Goal: Task Accomplishment & Management: Use online tool/utility

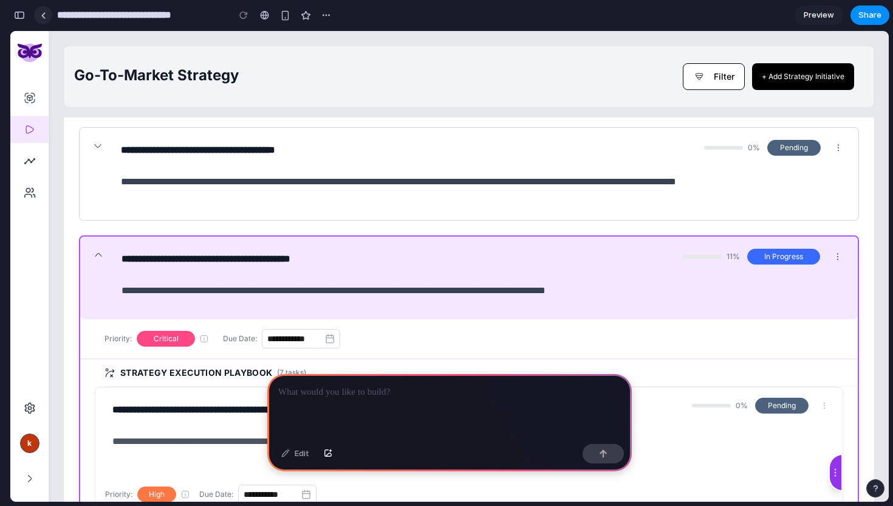
click at [43, 14] on div at bounding box center [43, 15] width 5 height 7
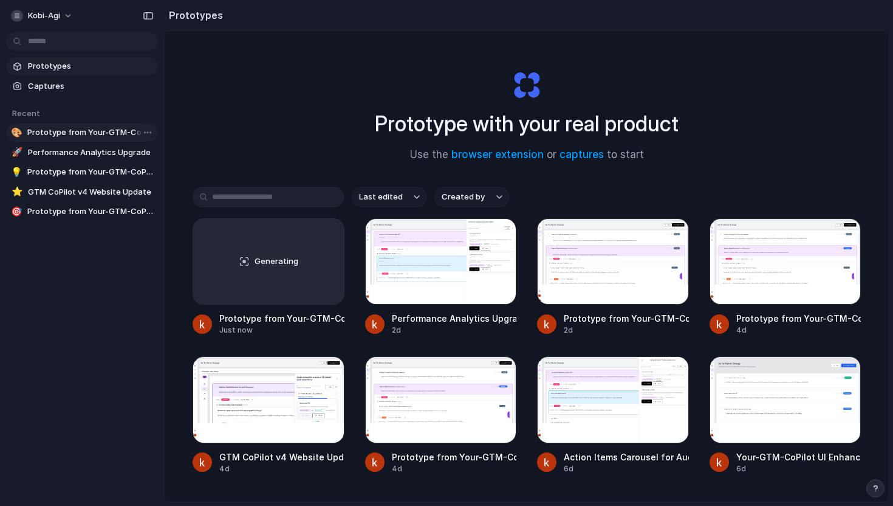
click at [49, 128] on span "Prototype from Your-GTM-CoPilot" at bounding box center [90, 132] width 126 height 12
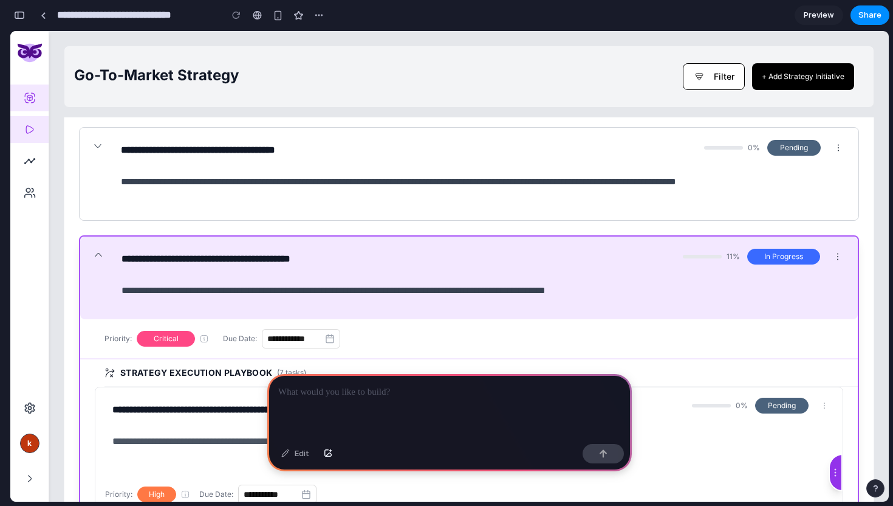
click at [29, 94] on icon "Product" at bounding box center [30, 98] width 12 height 12
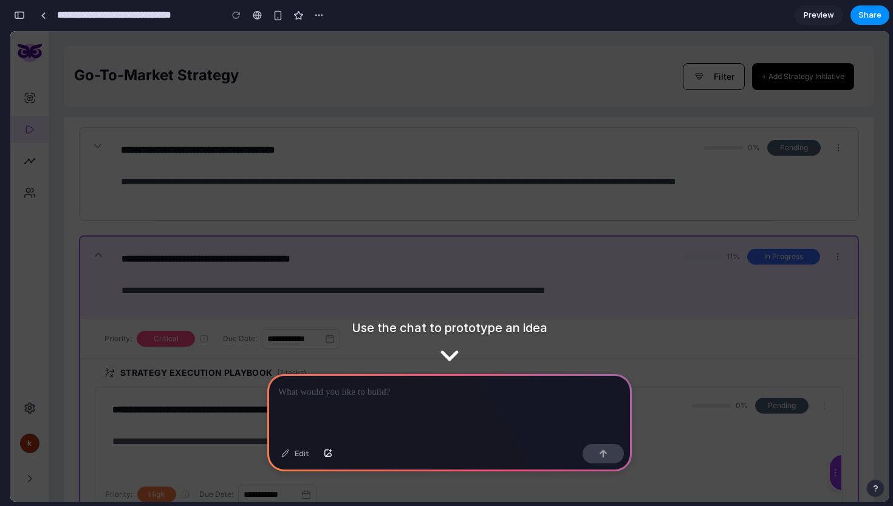
click at [18, 17] on div "button" at bounding box center [19, 15] width 11 height 9
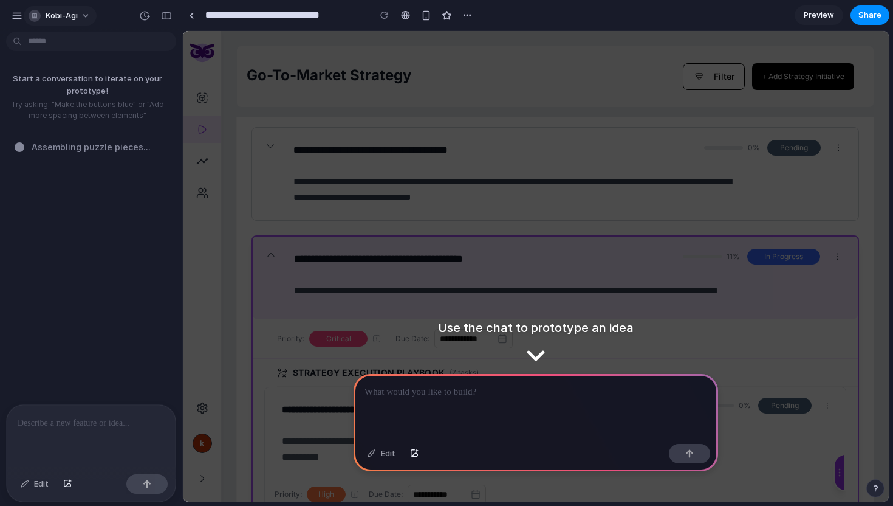
click at [36, 18] on div "button" at bounding box center [35, 16] width 12 height 12
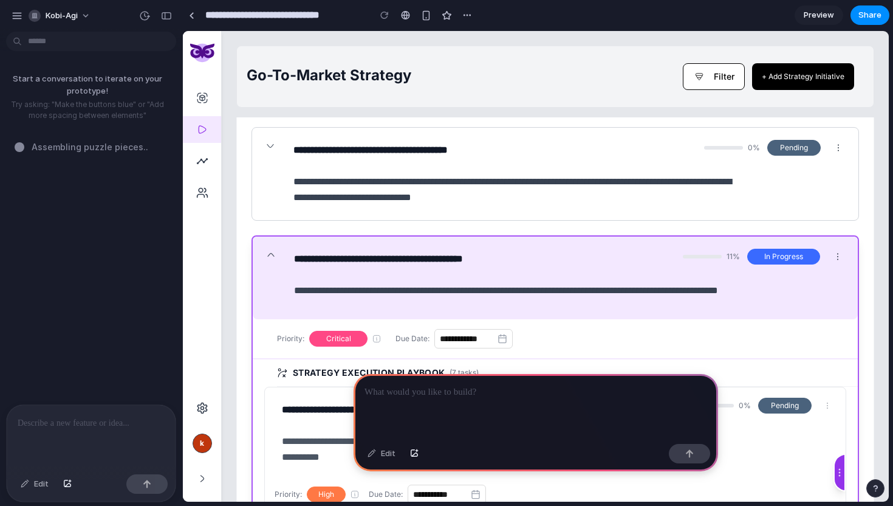
click at [46, 163] on div "Settings Invite members Change theme Sign out" at bounding box center [446, 253] width 893 height 506
click at [190, 13] on div at bounding box center [191, 15] width 5 height 7
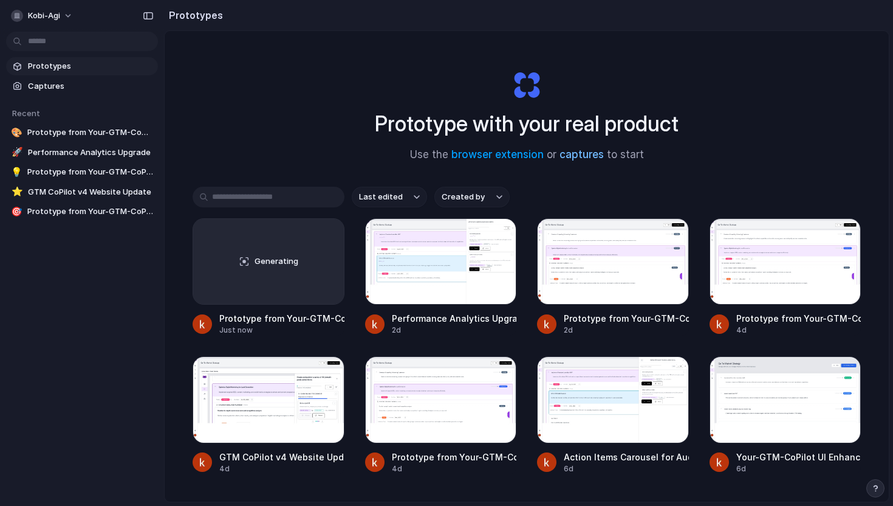
click at [583, 158] on link "captures" at bounding box center [582, 154] width 44 height 12
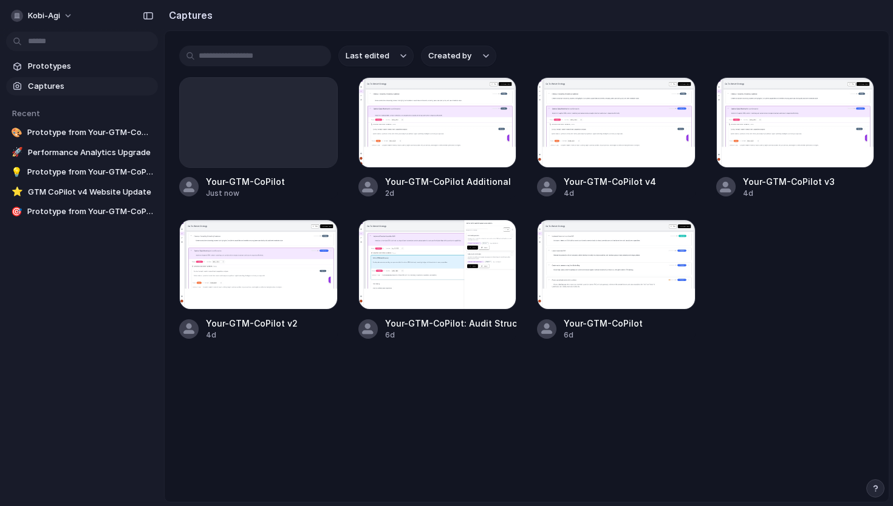
click at [342, 369] on main "Last edited Created by Your-GTM-CoPilot Just now Your-GTM-CoPilot Additional 2d…" at bounding box center [526, 265] width 725 height 471
click at [74, 67] on span "Prototypes" at bounding box center [90, 66] width 125 height 12
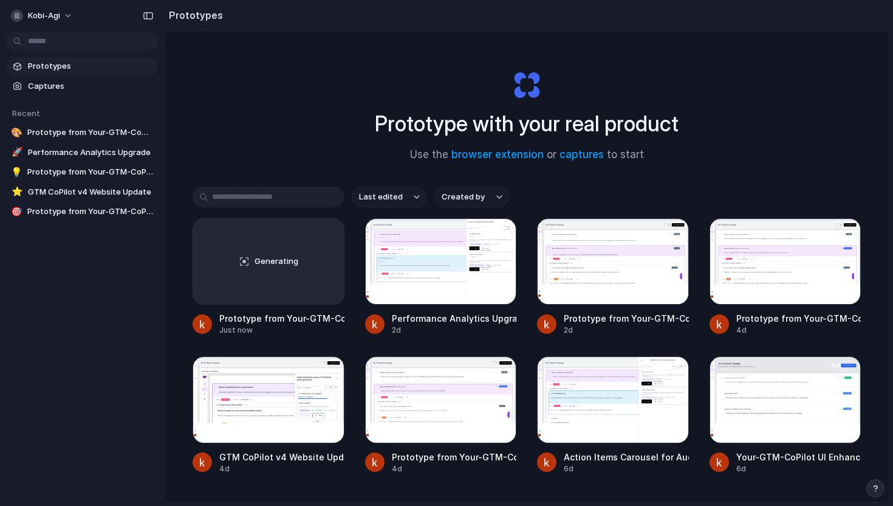
click at [193, 15] on h2 "Prototypes" at bounding box center [193, 15] width 59 height 15
click at [88, 90] on span "Captures" at bounding box center [90, 86] width 125 height 12
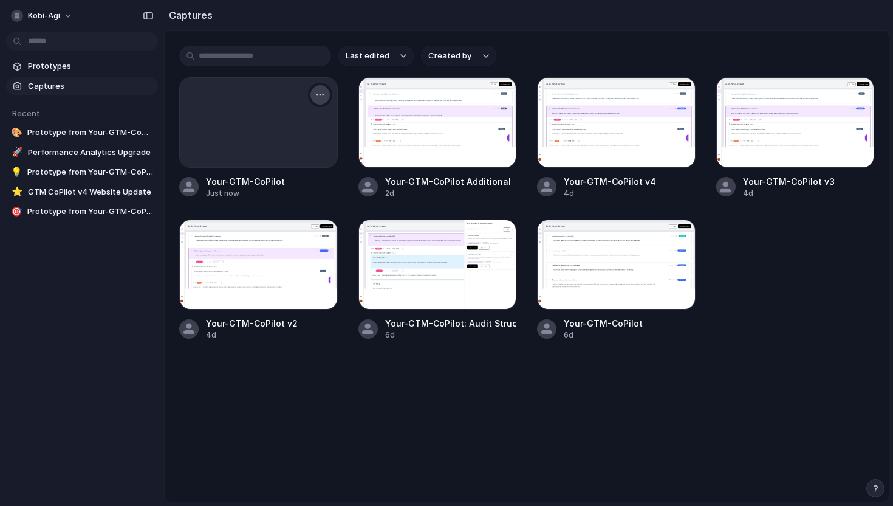
click at [324, 92] on div "button" at bounding box center [320, 95] width 10 height 10
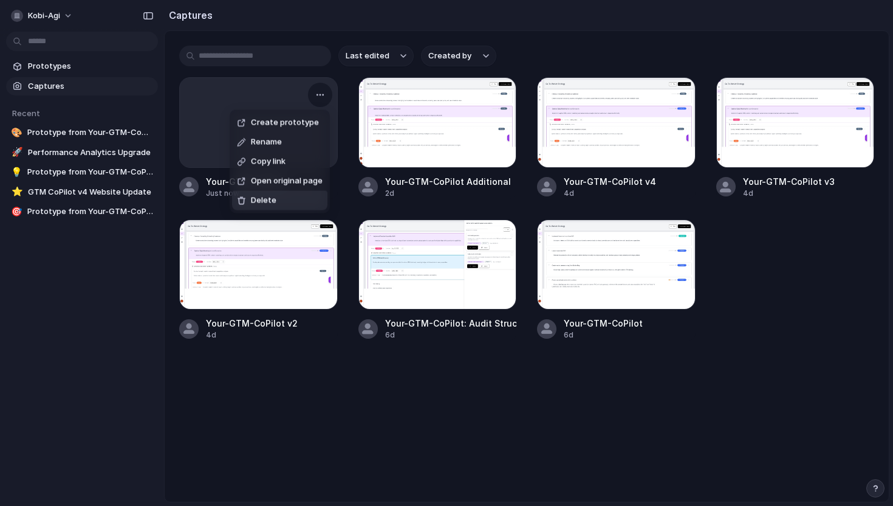
click at [352, 386] on div "Create prototype Rename Copy link Open original page Delete" at bounding box center [446, 253] width 893 height 506
click at [327, 139] on div at bounding box center [258, 122] width 157 height 89
click at [259, 132] on div at bounding box center [258, 122] width 157 height 89
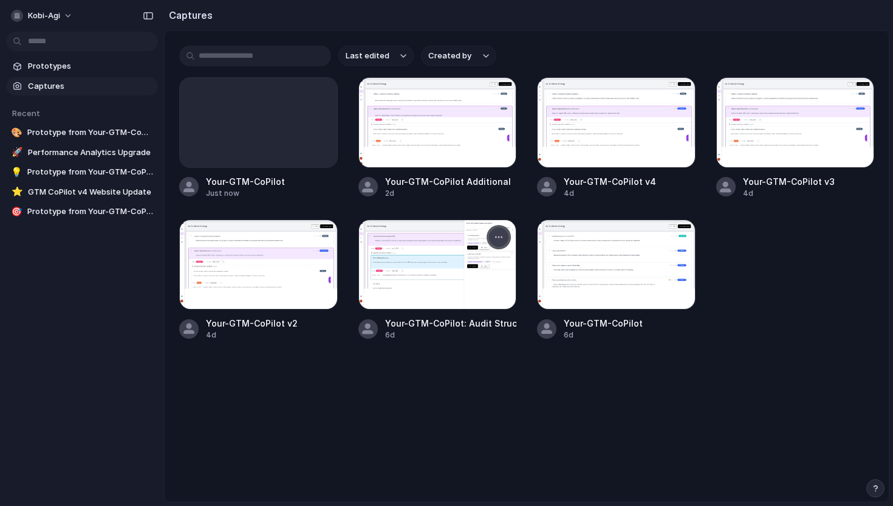
click at [501, 239] on div "button" at bounding box center [499, 237] width 10 height 10
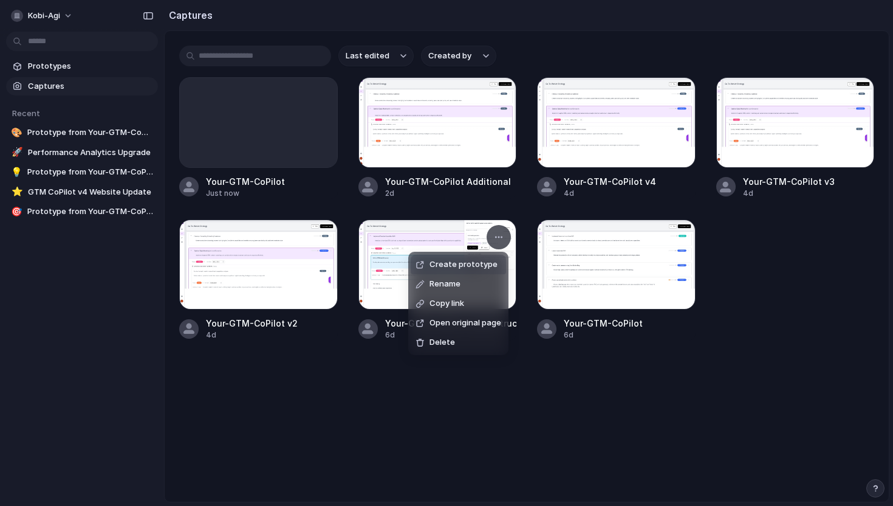
click at [471, 265] on span "Create prototype" at bounding box center [464, 264] width 68 height 12
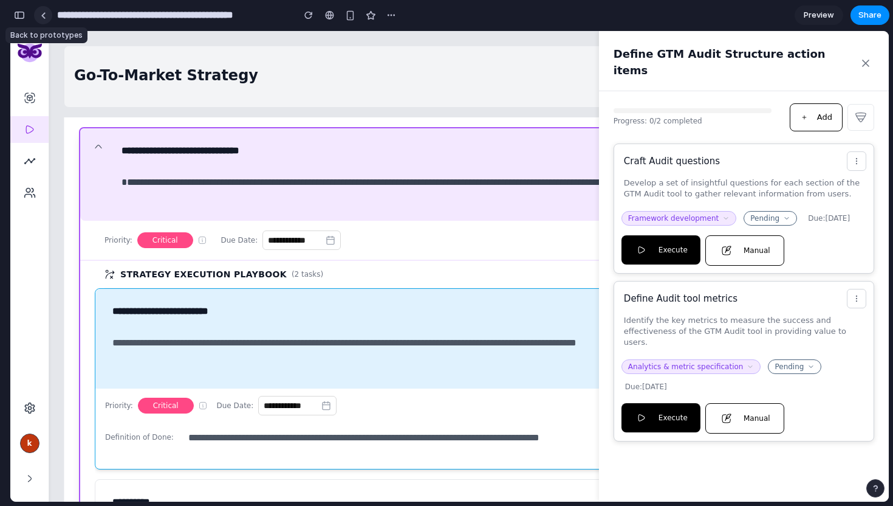
click at [46, 16] on link at bounding box center [43, 15] width 18 height 18
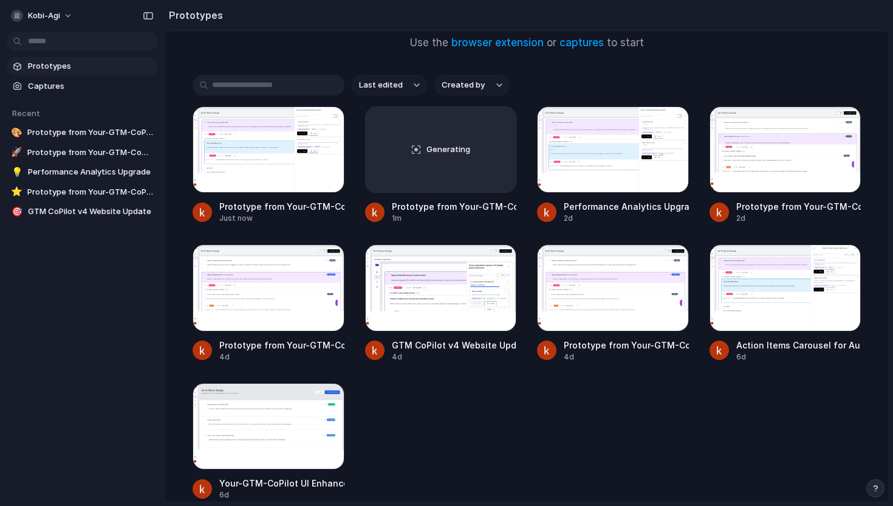
scroll to position [187, 0]
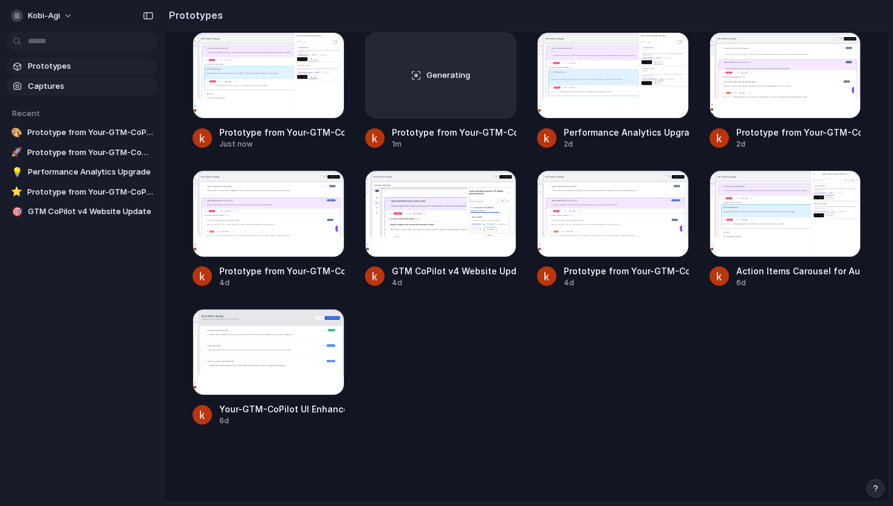
click at [72, 89] on span "Captures" at bounding box center [90, 86] width 125 height 12
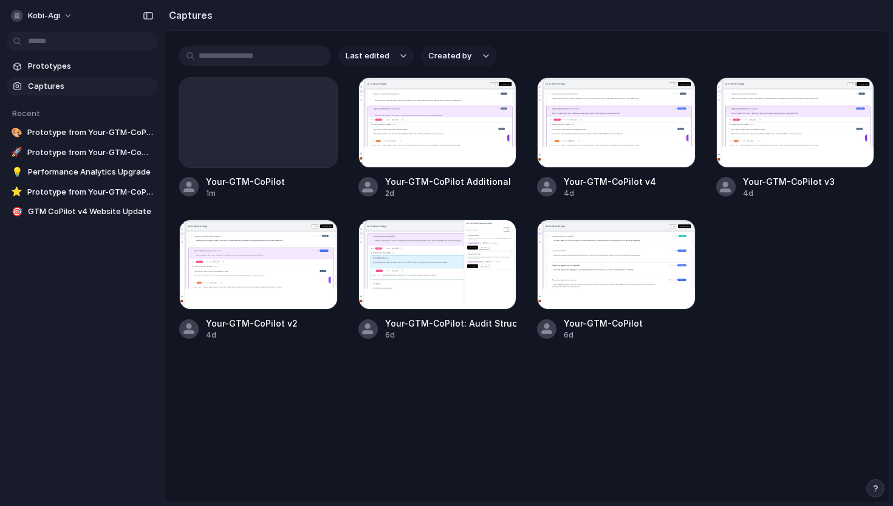
click at [334, 376] on main "Last edited Created by Your-GTM-CoPilot 1m Your-GTM-CoPilot Additional 2d Your-…" at bounding box center [526, 265] width 725 height 471
